Goal: Use online tool/utility: Utilize a website feature to perform a specific function

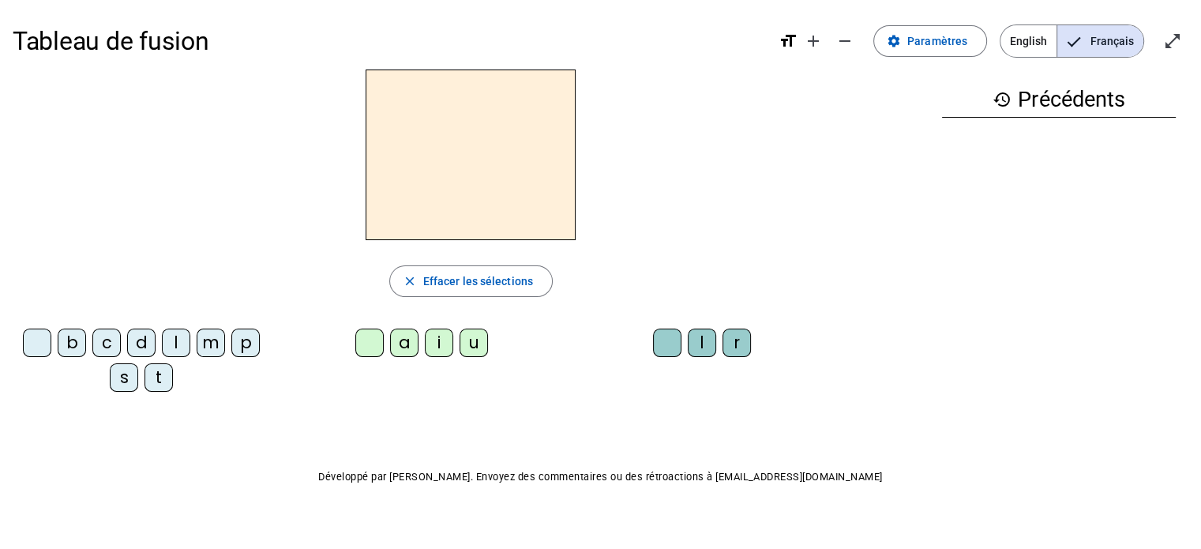
click at [174, 336] on div "l" at bounding box center [176, 342] width 28 height 28
click at [403, 347] on div "a" at bounding box center [404, 342] width 28 height 28
click at [160, 384] on div "t" at bounding box center [158, 377] width 28 height 28
click at [734, 338] on div "r" at bounding box center [736, 342] width 28 height 28
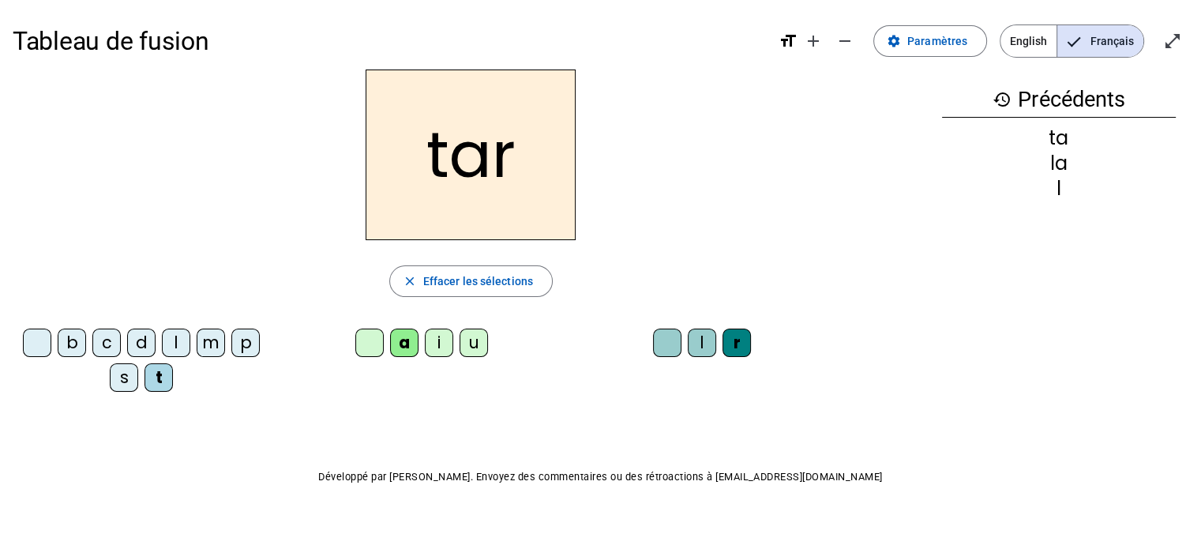
click at [104, 343] on div "c" at bounding box center [106, 342] width 28 height 28
click at [74, 333] on div "b" at bounding box center [72, 342] width 28 height 28
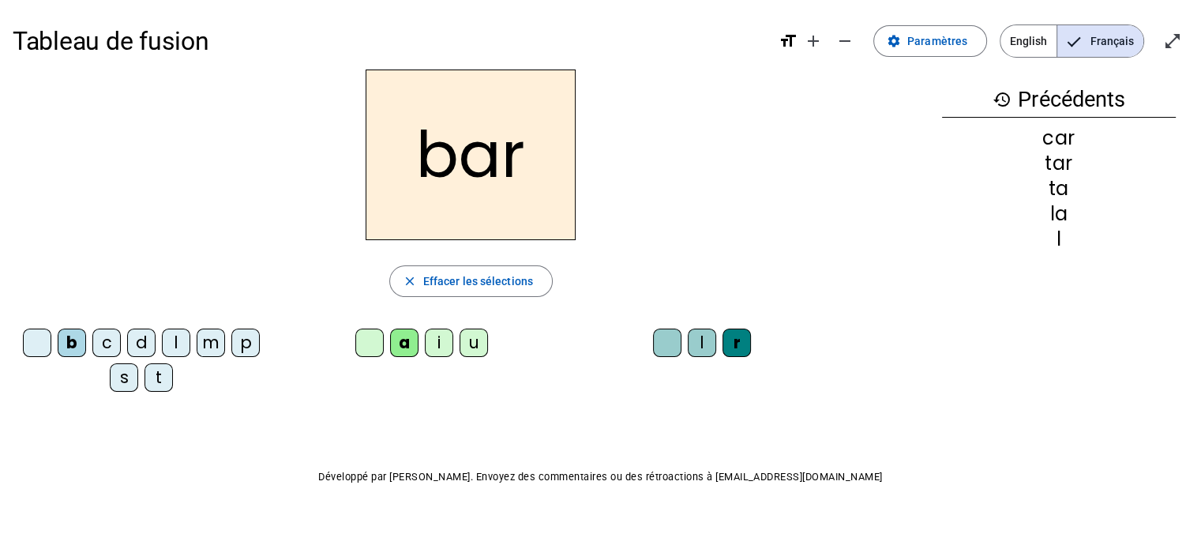
click at [239, 341] on div "p" at bounding box center [245, 342] width 28 height 28
click at [477, 343] on div "u" at bounding box center [474, 342] width 28 height 28
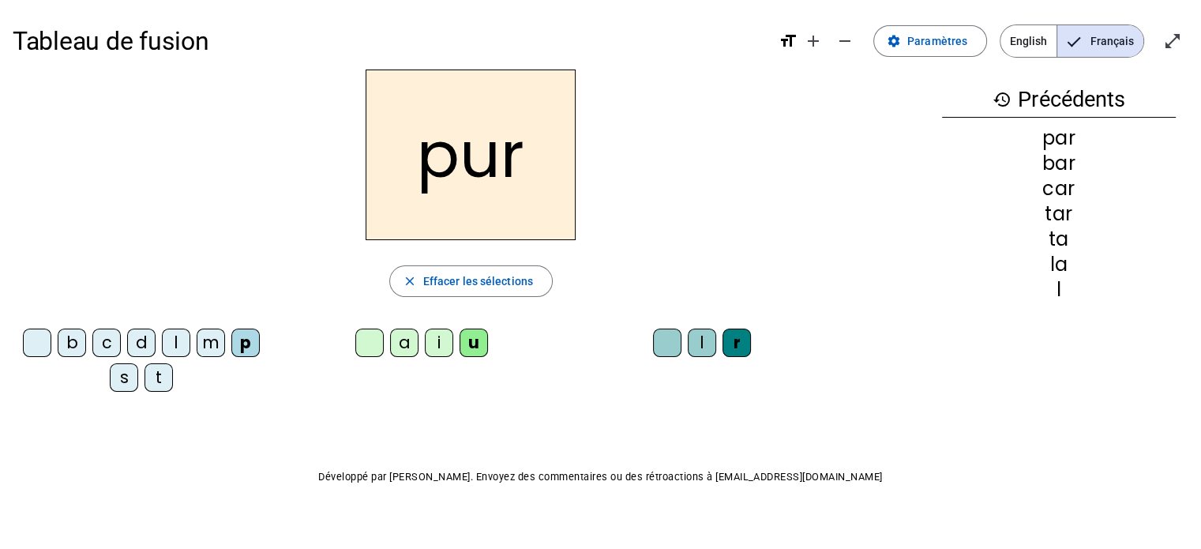
click at [144, 343] on div "d" at bounding box center [141, 342] width 28 height 28
click at [123, 381] on div "s" at bounding box center [124, 377] width 28 height 28
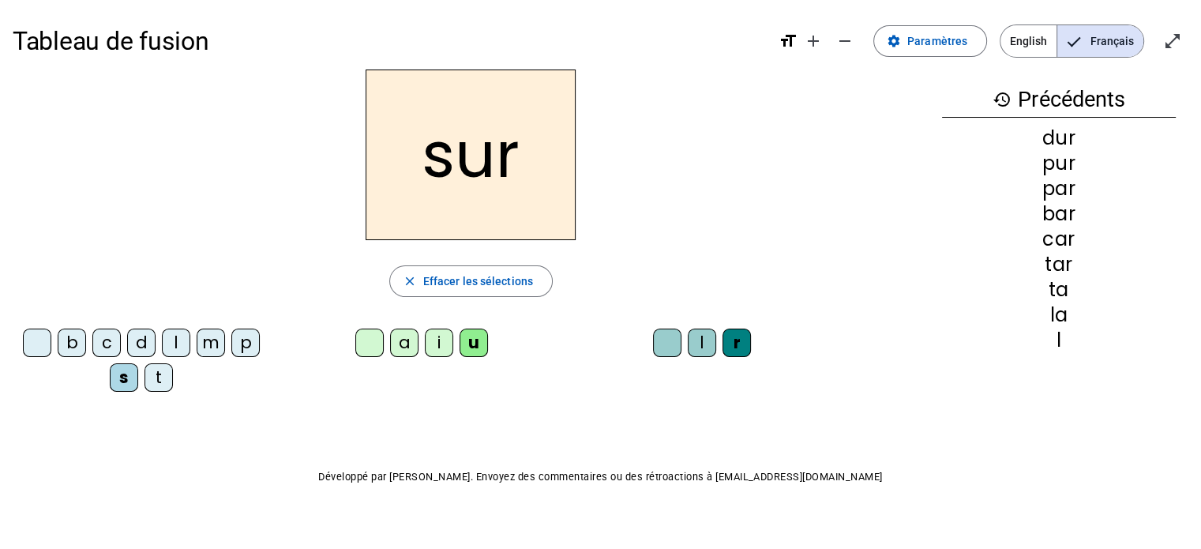
click at [662, 350] on div at bounding box center [667, 342] width 28 height 28
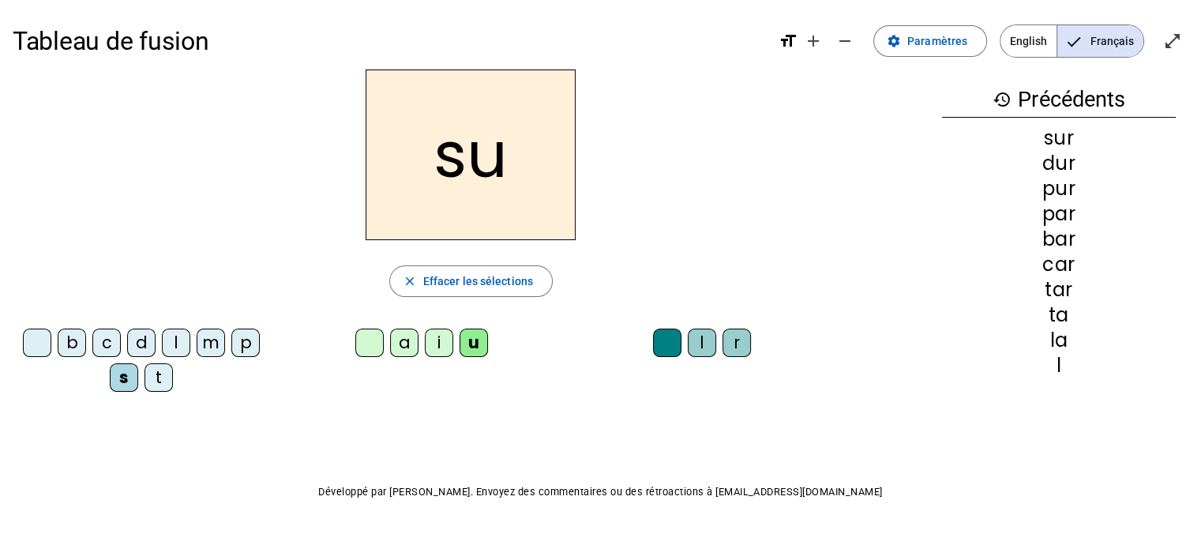
click at [403, 354] on div "a" at bounding box center [404, 342] width 28 height 28
click at [436, 341] on div "i" at bounding box center [439, 342] width 28 height 28
click at [704, 339] on div "l" at bounding box center [702, 342] width 28 height 28
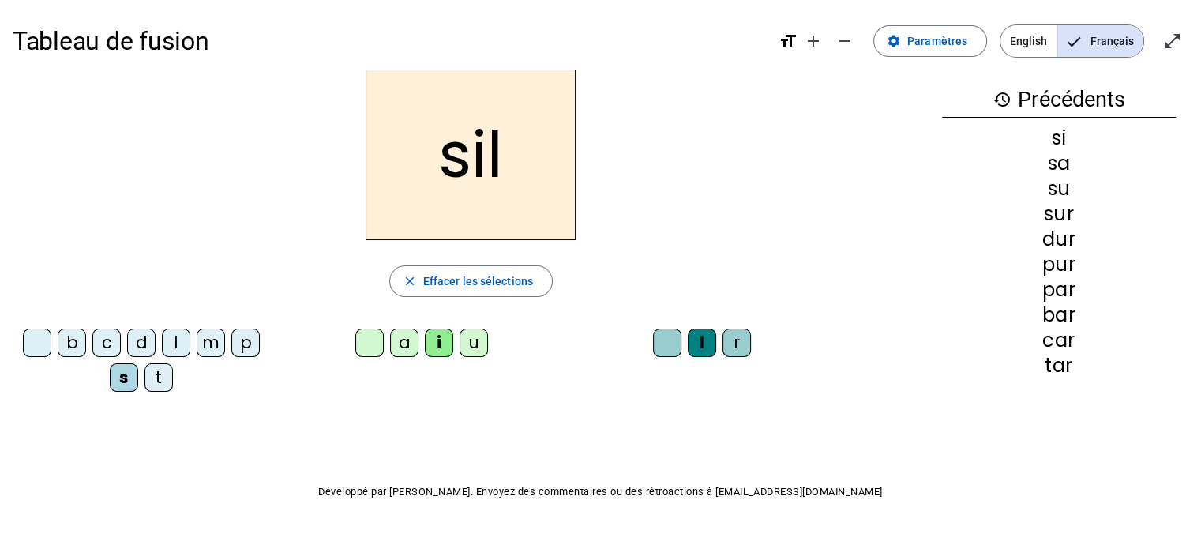
click at [208, 347] on div "m" at bounding box center [211, 342] width 28 height 28
click at [108, 339] on div "c" at bounding box center [106, 342] width 28 height 28
click at [124, 375] on div "s" at bounding box center [124, 377] width 28 height 28
